Goal: Register for event/course

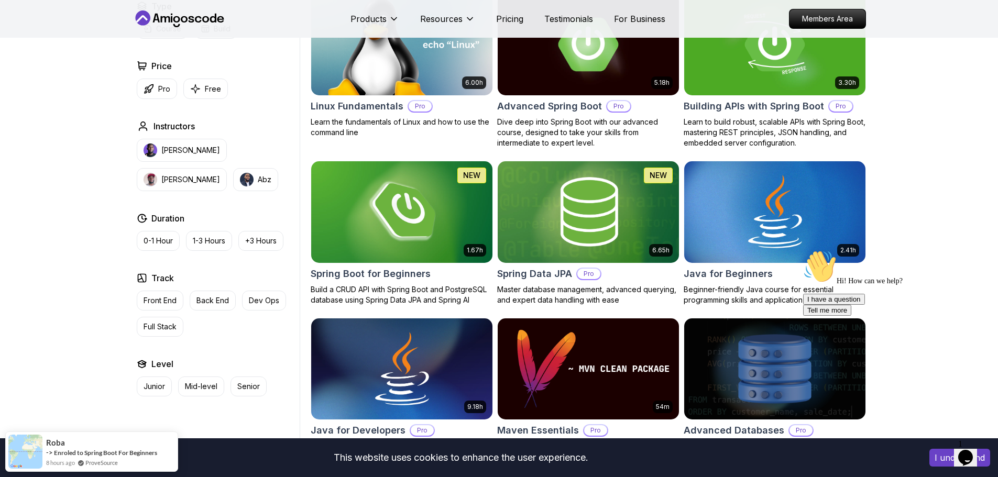
scroll to position [314, 0]
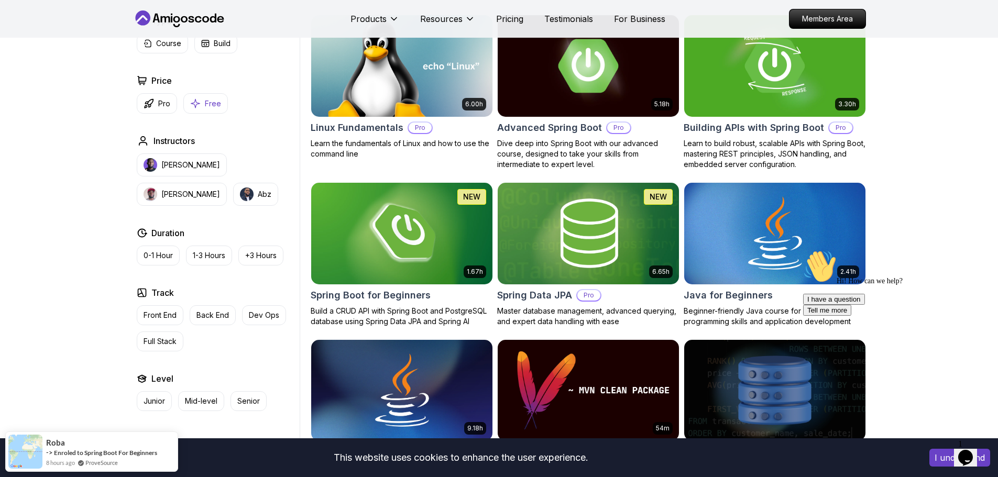
click at [210, 100] on p "Free" at bounding box center [213, 103] width 16 height 10
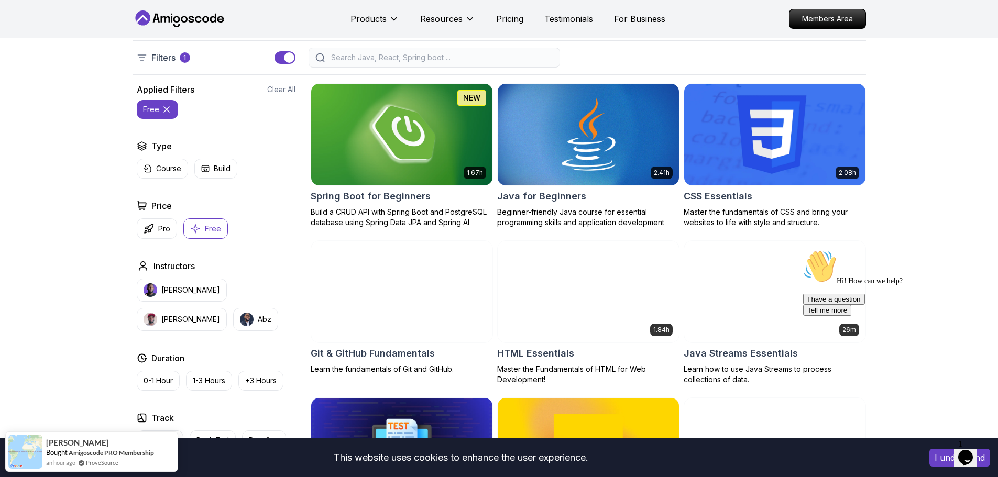
scroll to position [367, 0]
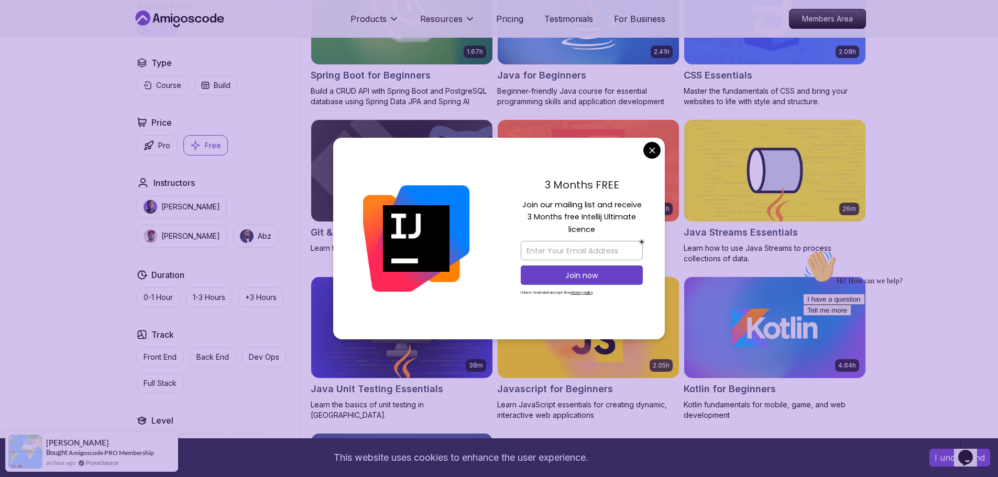
click at [651, 156] on body "This website uses cookies to enhance the user experience. I understand Products…" at bounding box center [499, 380] width 998 height 1495
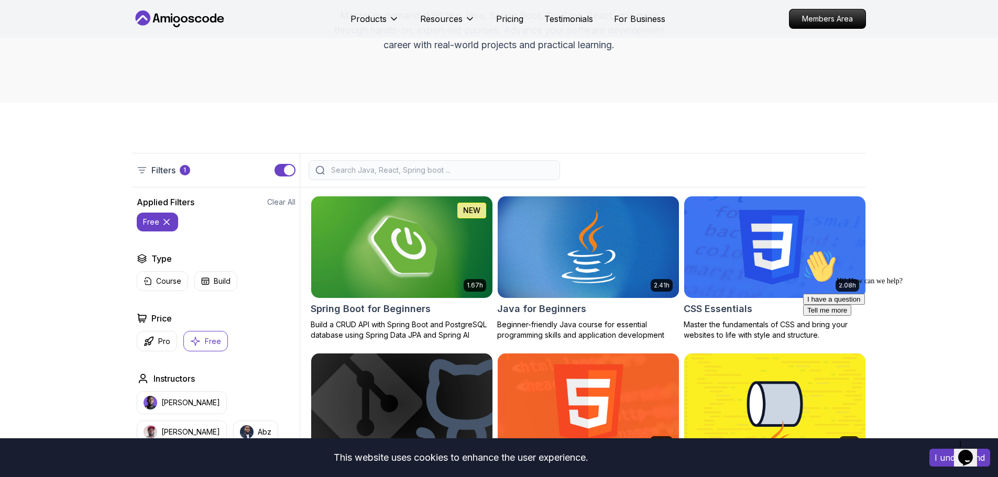
scroll to position [105, 0]
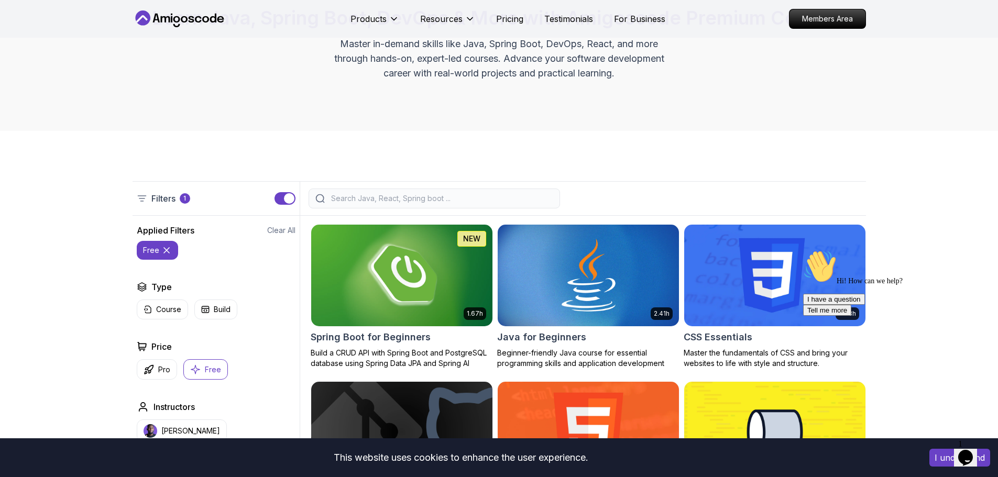
click at [390, 279] on img at bounding box center [401, 275] width 190 height 106
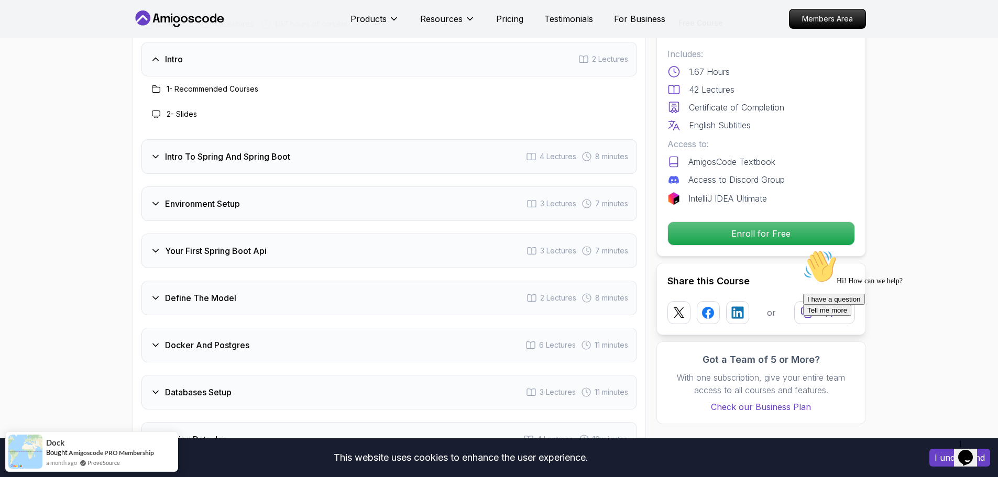
scroll to position [1519, 0]
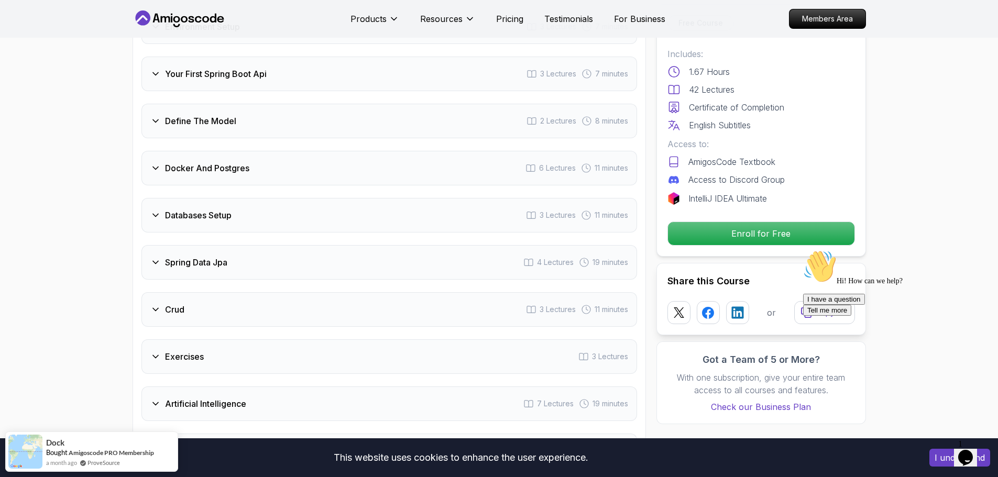
click at [280, 151] on div "Docker And Postgres 6 Lectures 11 minutes" at bounding box center [389, 168] width 496 height 35
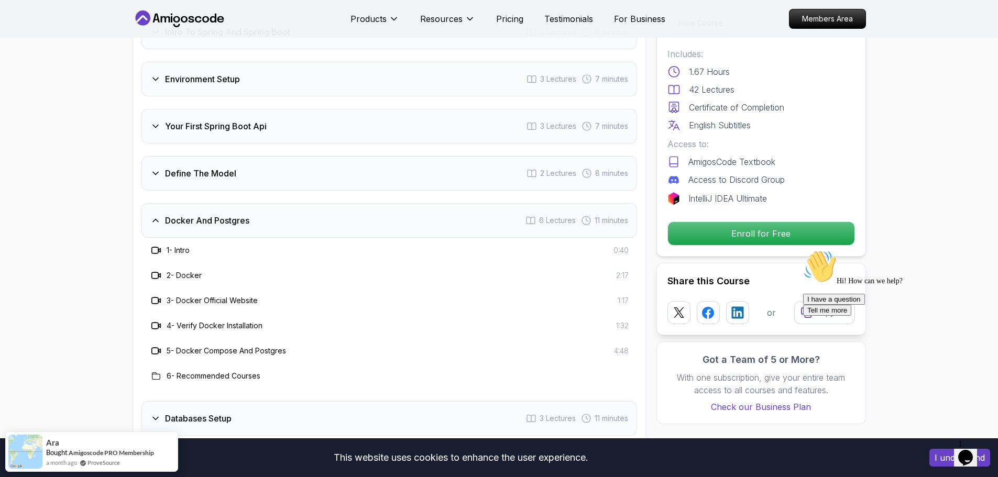
scroll to position [1102, 0]
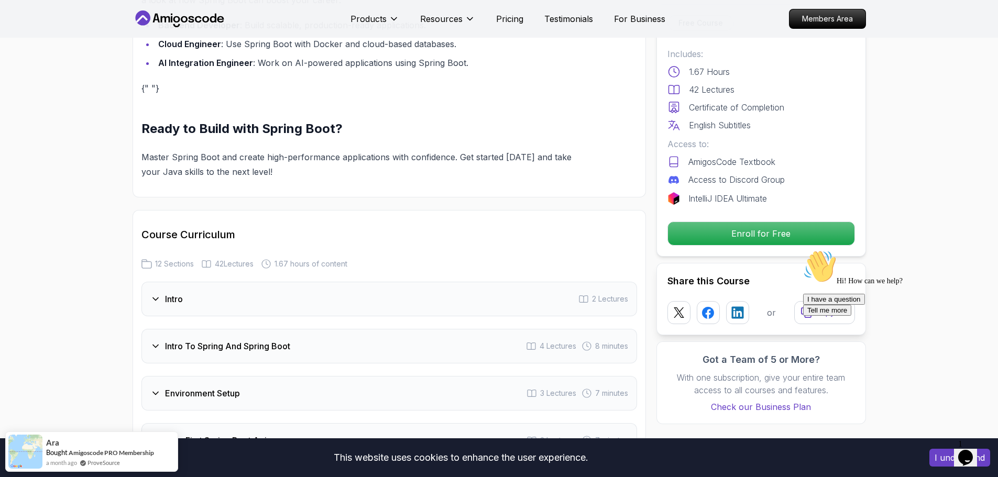
click at [209, 290] on div "Intro 2 Lectures" at bounding box center [389, 299] width 496 height 35
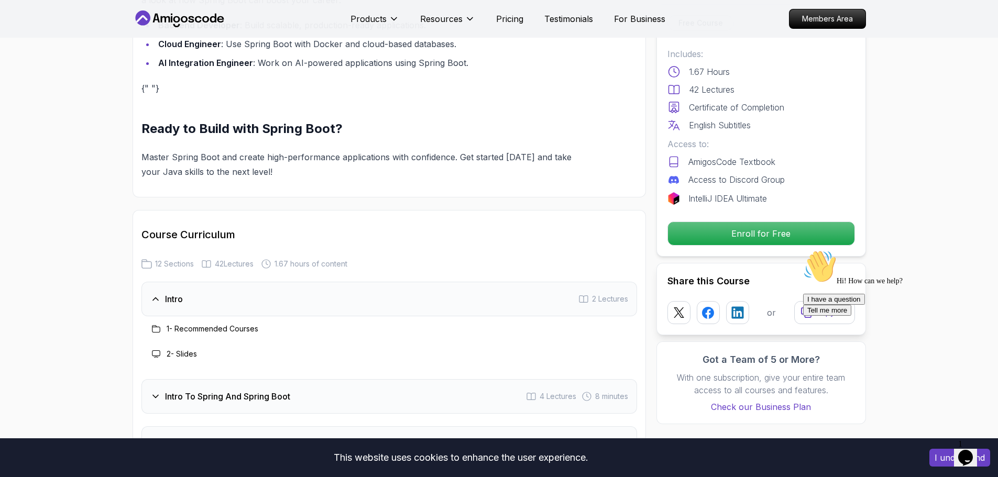
click at [215, 324] on h3 "1 - Recommended Courses" at bounding box center [213, 329] width 92 height 10
click at [150, 323] on div at bounding box center [156, 329] width 13 height 13
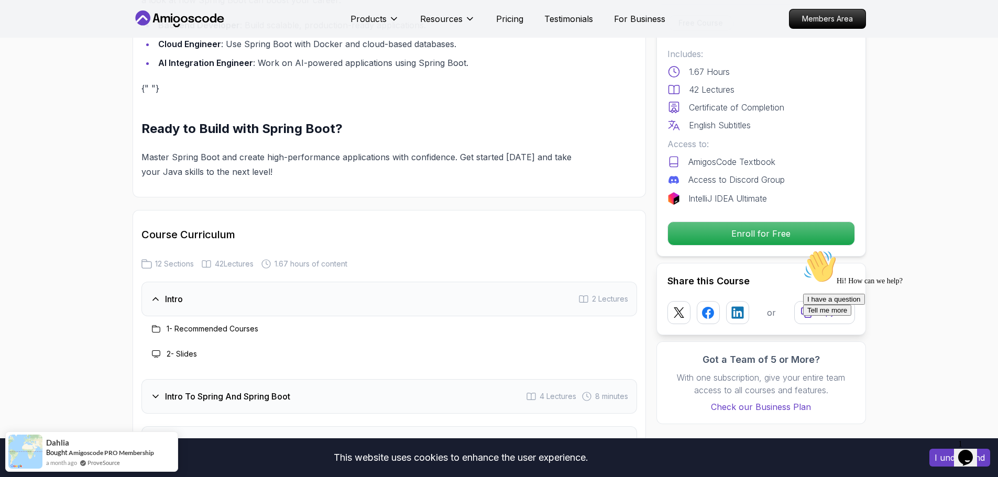
click at [231, 390] on h3 "Intro To Spring And Spring Boot" at bounding box center [227, 396] width 125 height 13
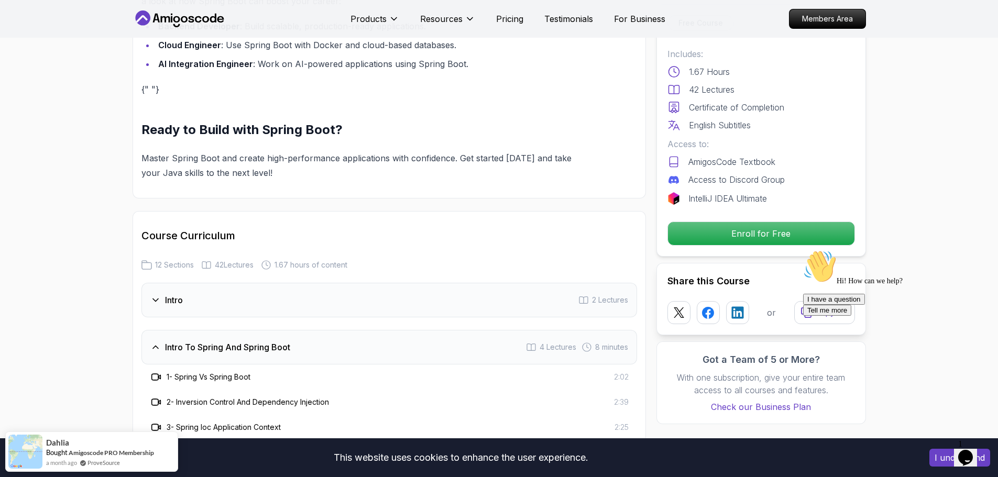
scroll to position [840, 0]
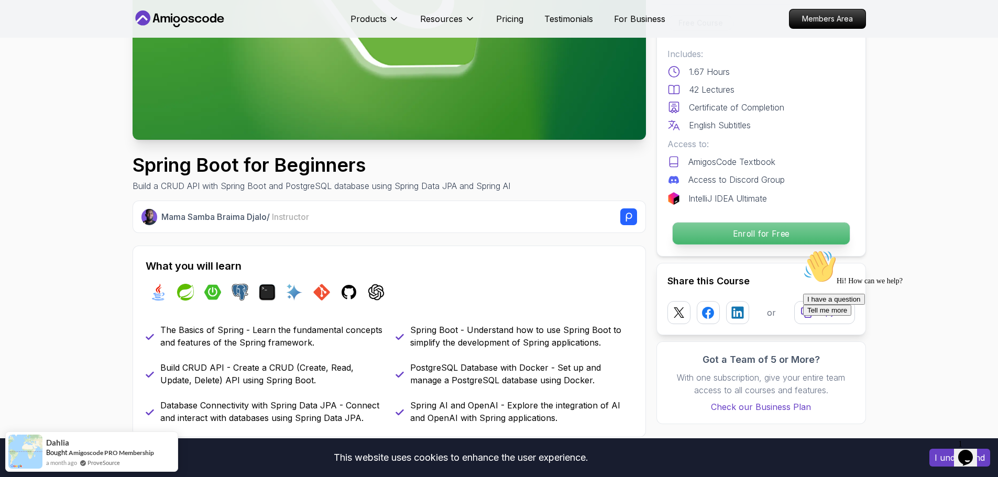
click at [706, 240] on p "Enroll for Free" at bounding box center [760, 234] width 177 height 22
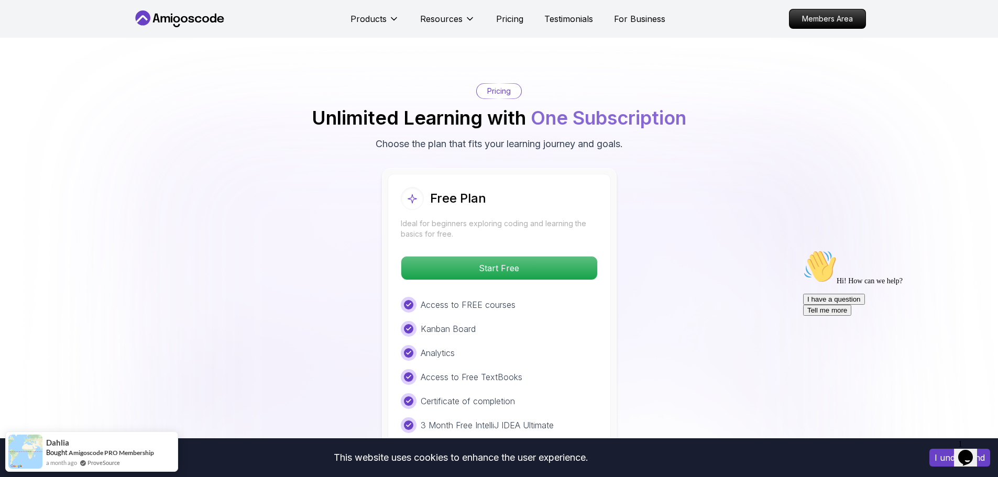
scroll to position [2108, 0]
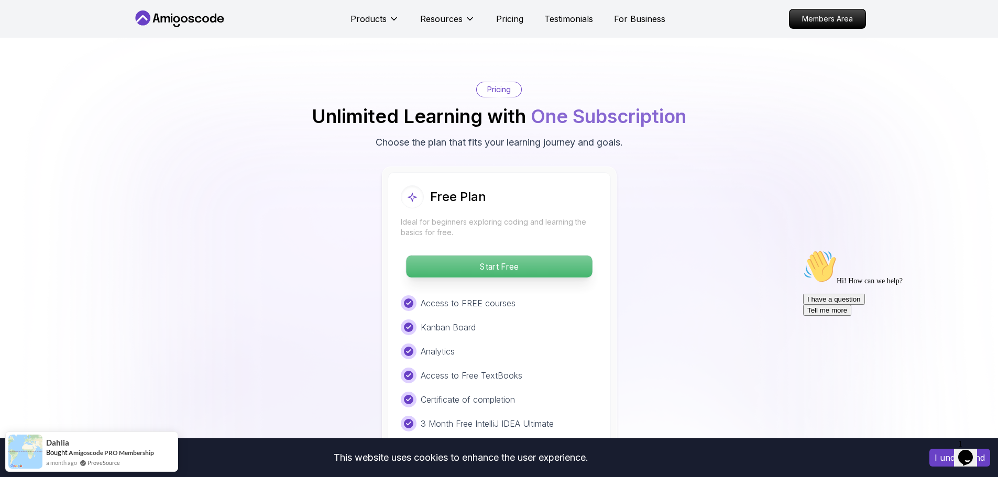
click at [511, 256] on p "Start Free" at bounding box center [499, 267] width 186 height 22
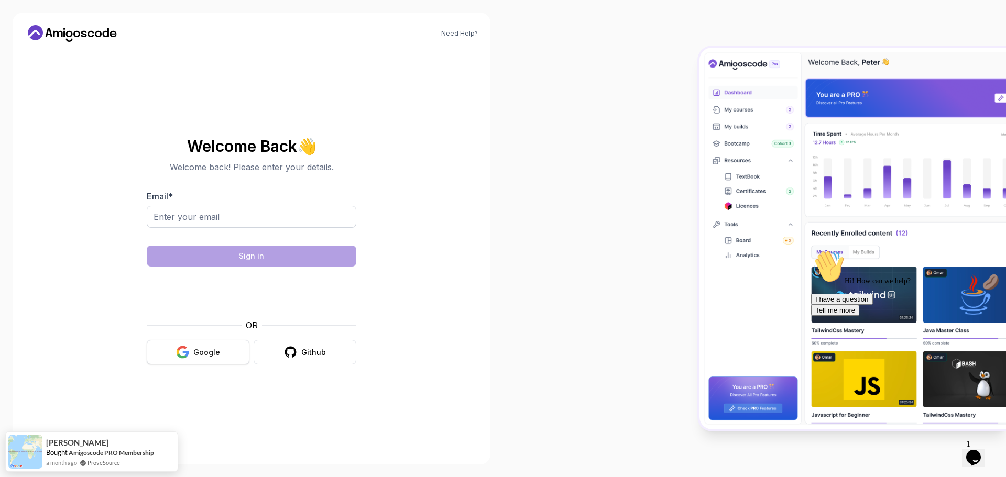
click at [205, 350] on div "Google" at bounding box center [206, 352] width 27 height 10
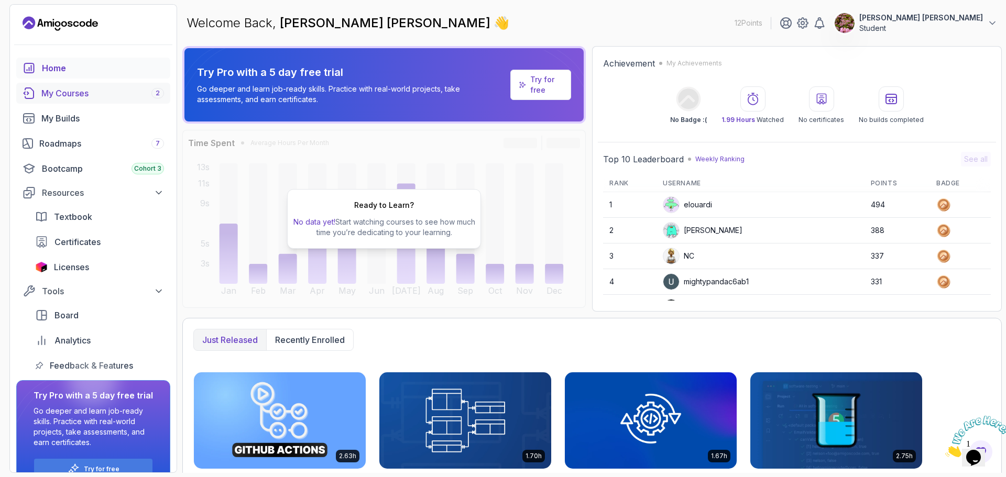
click at [58, 92] on div "My Courses 2" at bounding box center [102, 93] width 123 height 13
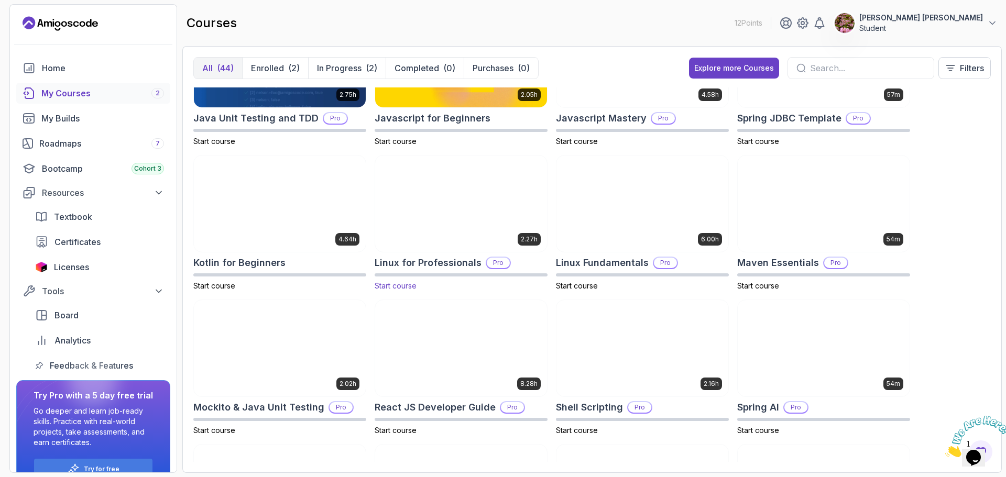
scroll to position [1153, 0]
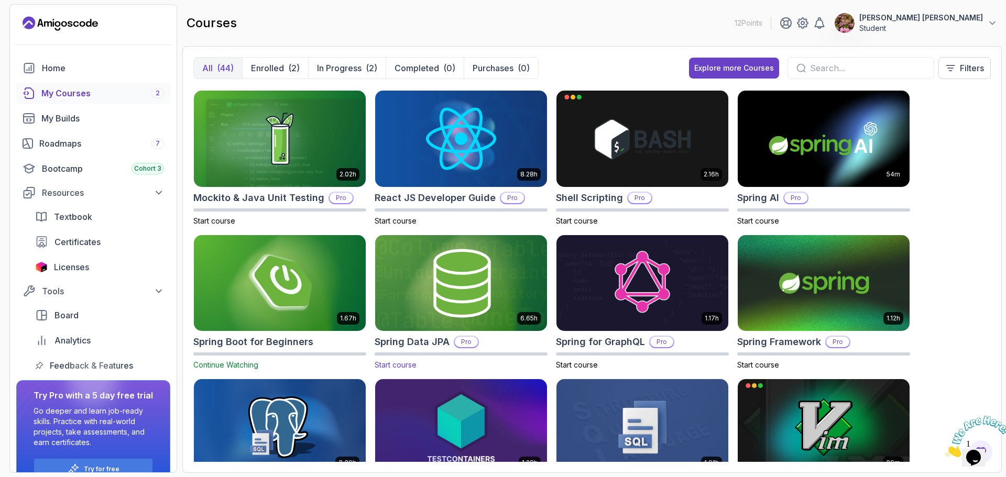
drag, startPoint x: 435, startPoint y: 279, endPoint x: 413, endPoint y: 273, distance: 22.9
click at [413, 273] on img at bounding box center [461, 283] width 180 height 101
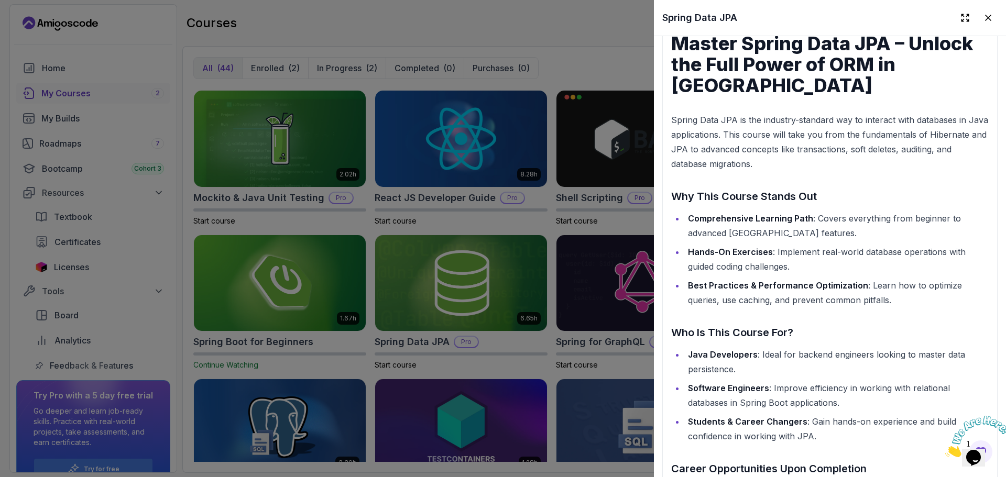
scroll to position [1310, 0]
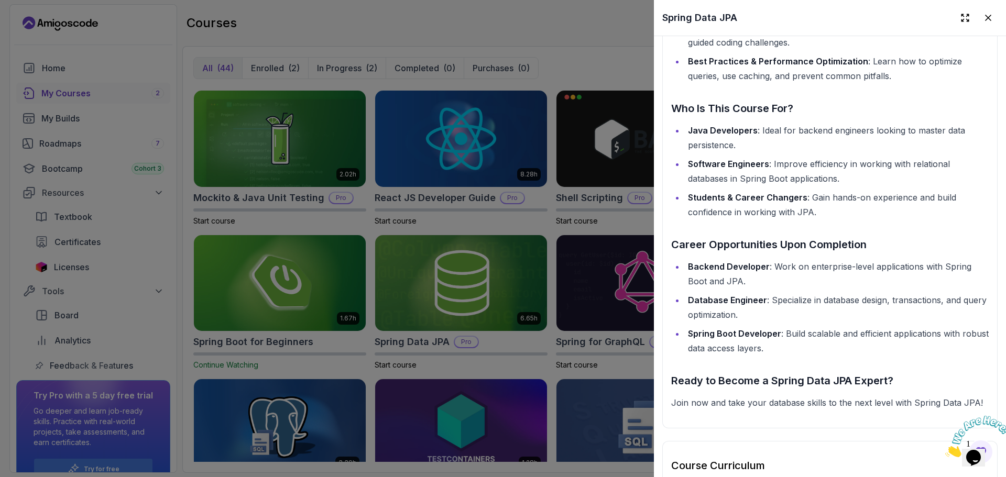
click at [380, 157] on div at bounding box center [503, 238] width 1006 height 477
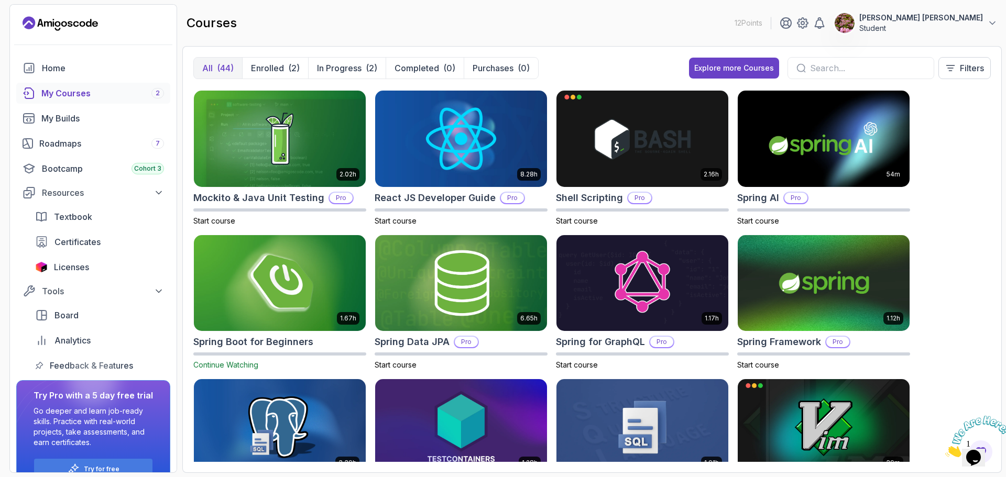
click at [279, 299] on img at bounding box center [280, 283] width 180 height 101
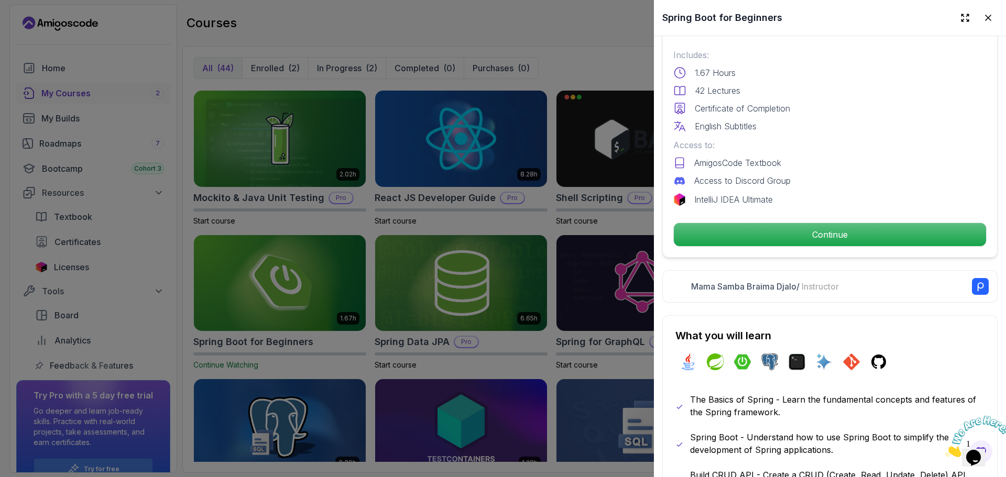
scroll to position [419, 0]
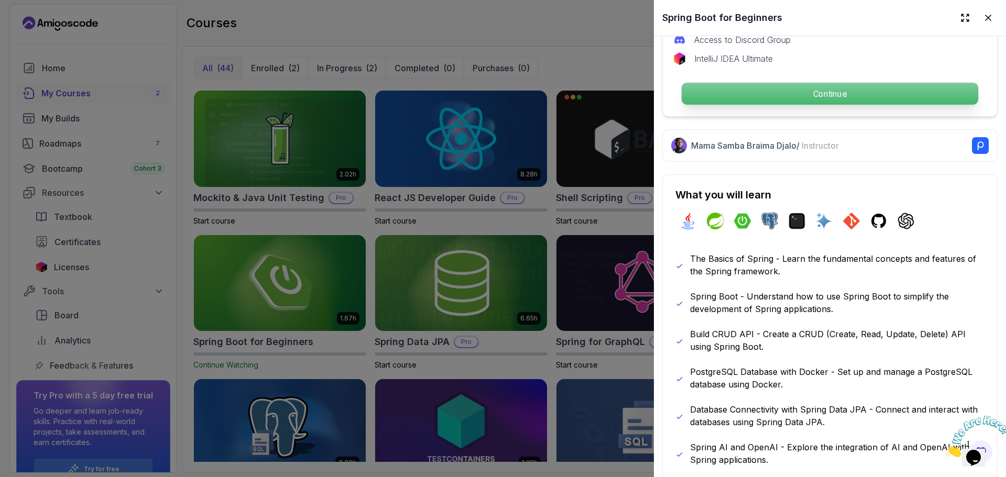
click at [824, 93] on p "Continue" at bounding box center [830, 94] width 297 height 22
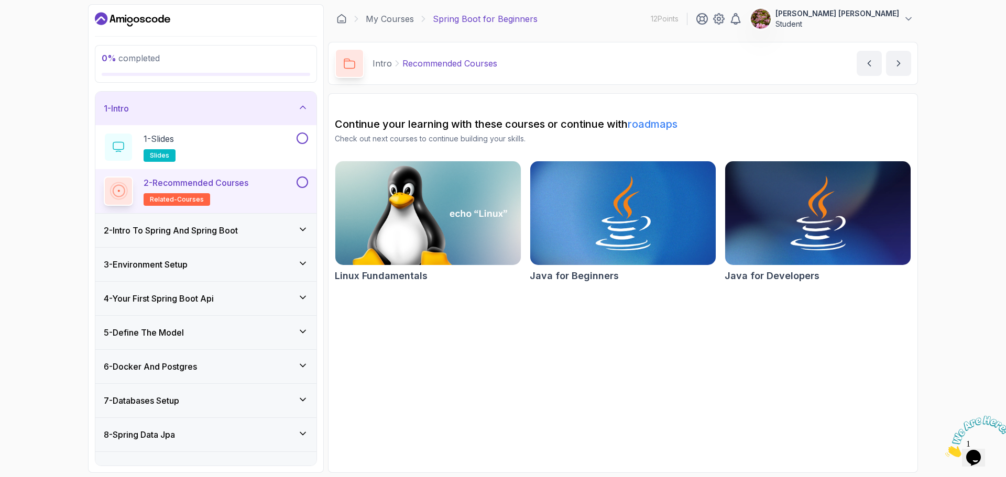
click at [238, 183] on p "2 - Recommended Courses" at bounding box center [196, 183] width 105 height 13
click at [271, 205] on div "2 - Recommended Courses related-courses" at bounding box center [199, 191] width 191 height 29
click at [260, 229] on div "2 - Intro To Spring And Spring Boot" at bounding box center [206, 230] width 204 height 13
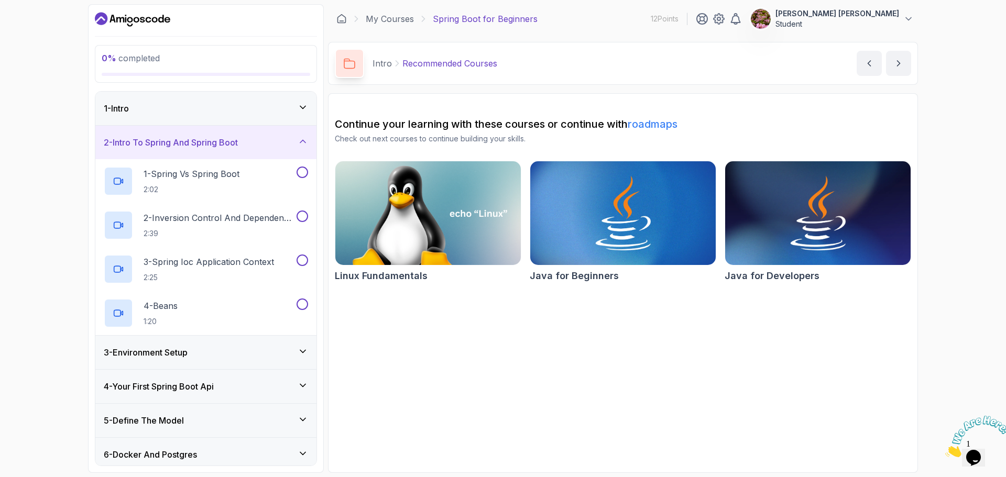
click at [221, 116] on div "1 - Intro" at bounding box center [205, 109] width 221 height 34
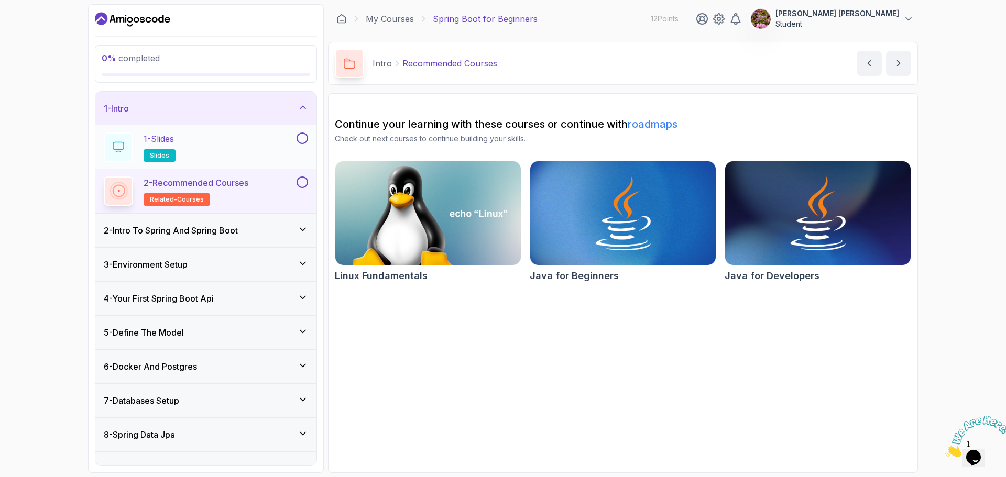
click at [248, 145] on div "1 - Slides slides" at bounding box center [199, 147] width 191 height 29
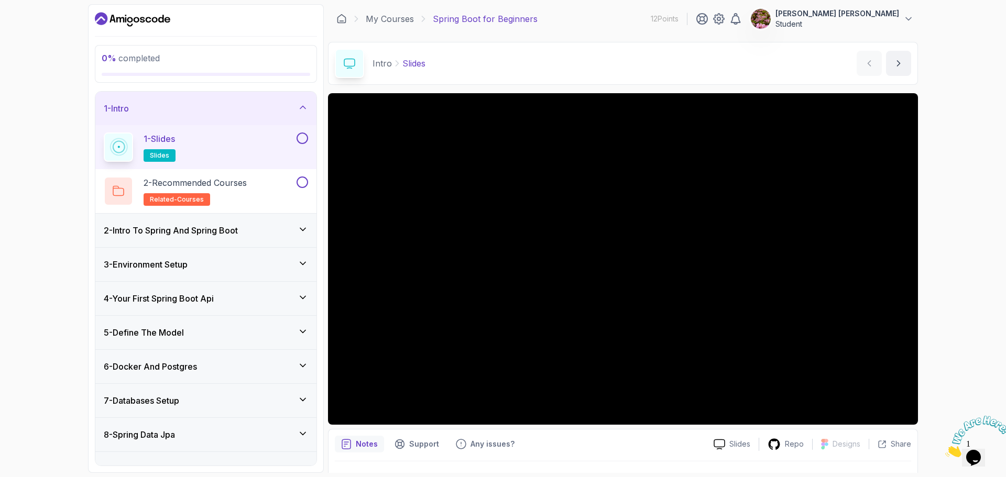
click at [304, 141] on button at bounding box center [303, 139] width 12 height 12
click at [303, 181] on button at bounding box center [303, 183] width 12 height 12
click at [327, 286] on div "5 % completed 1 - Intro 1 - Slides slides 2 - Recommended Courses related-cours…" at bounding box center [503, 238] width 830 height 469
click at [923, 288] on div "5 % completed 1 - Intro 1 - Slides slides 2 - Recommended Courses related-cours…" at bounding box center [503, 238] width 1006 height 477
